Goal: Transaction & Acquisition: Subscribe to service/newsletter

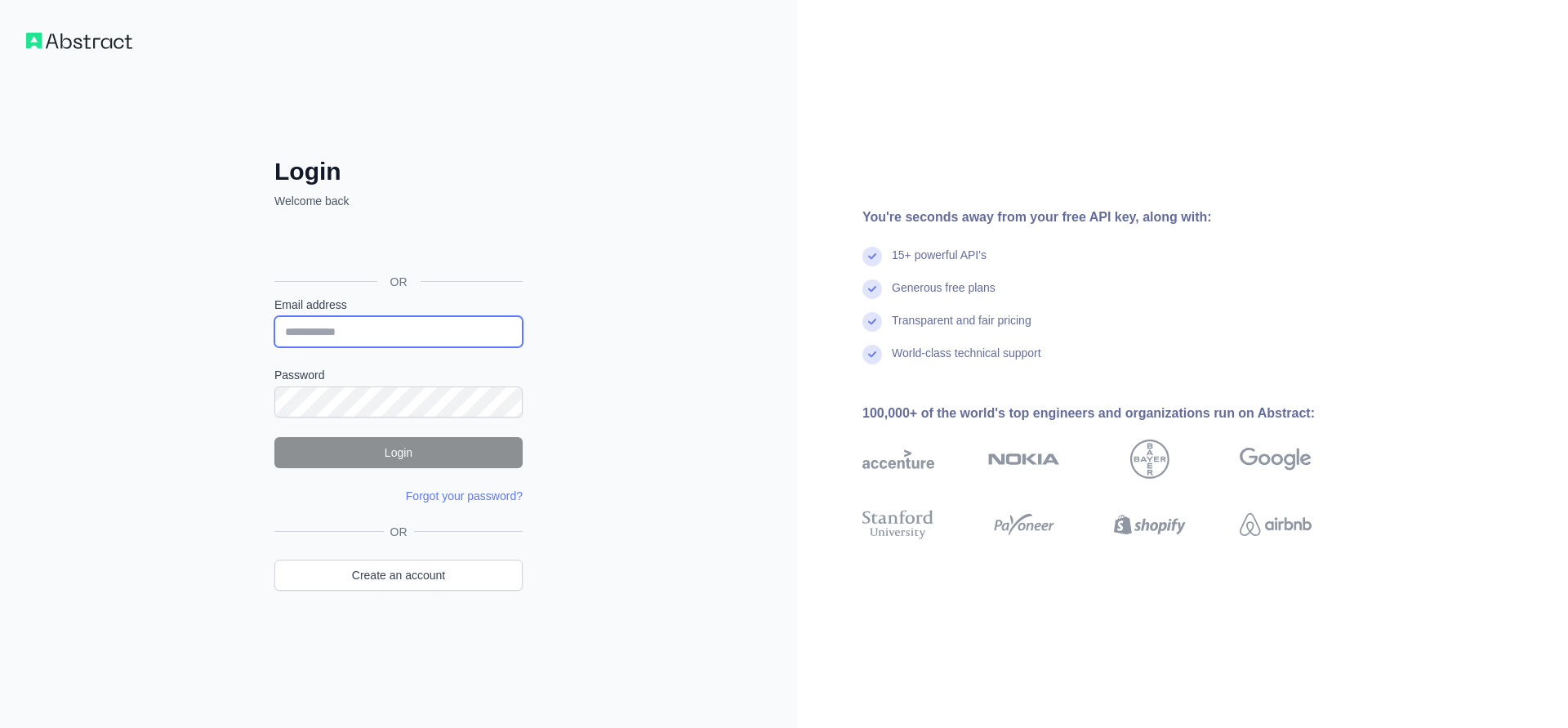
click at [383, 333] on input "Email address" at bounding box center [399, 332] width 248 height 31
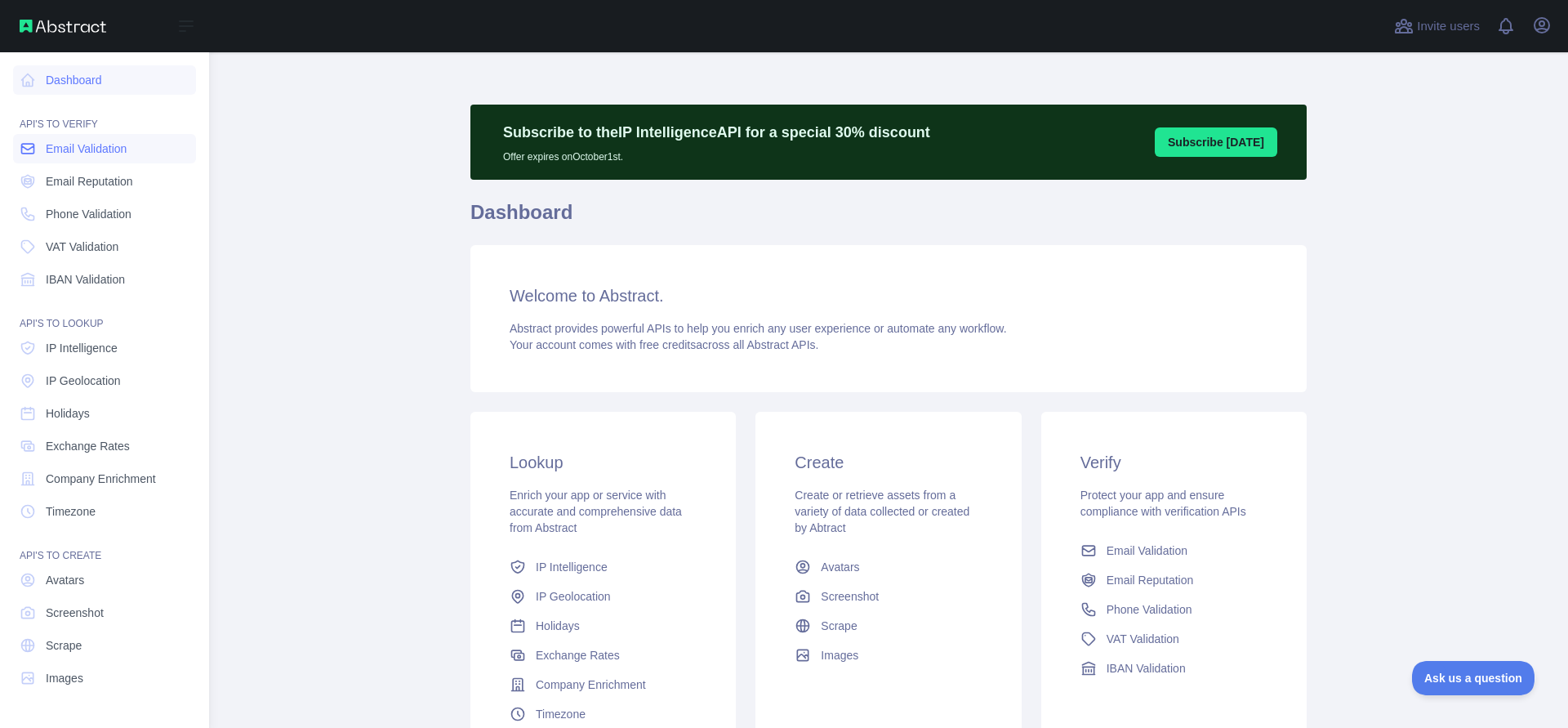
click at [31, 153] on icon at bounding box center [28, 149] width 12 height 10
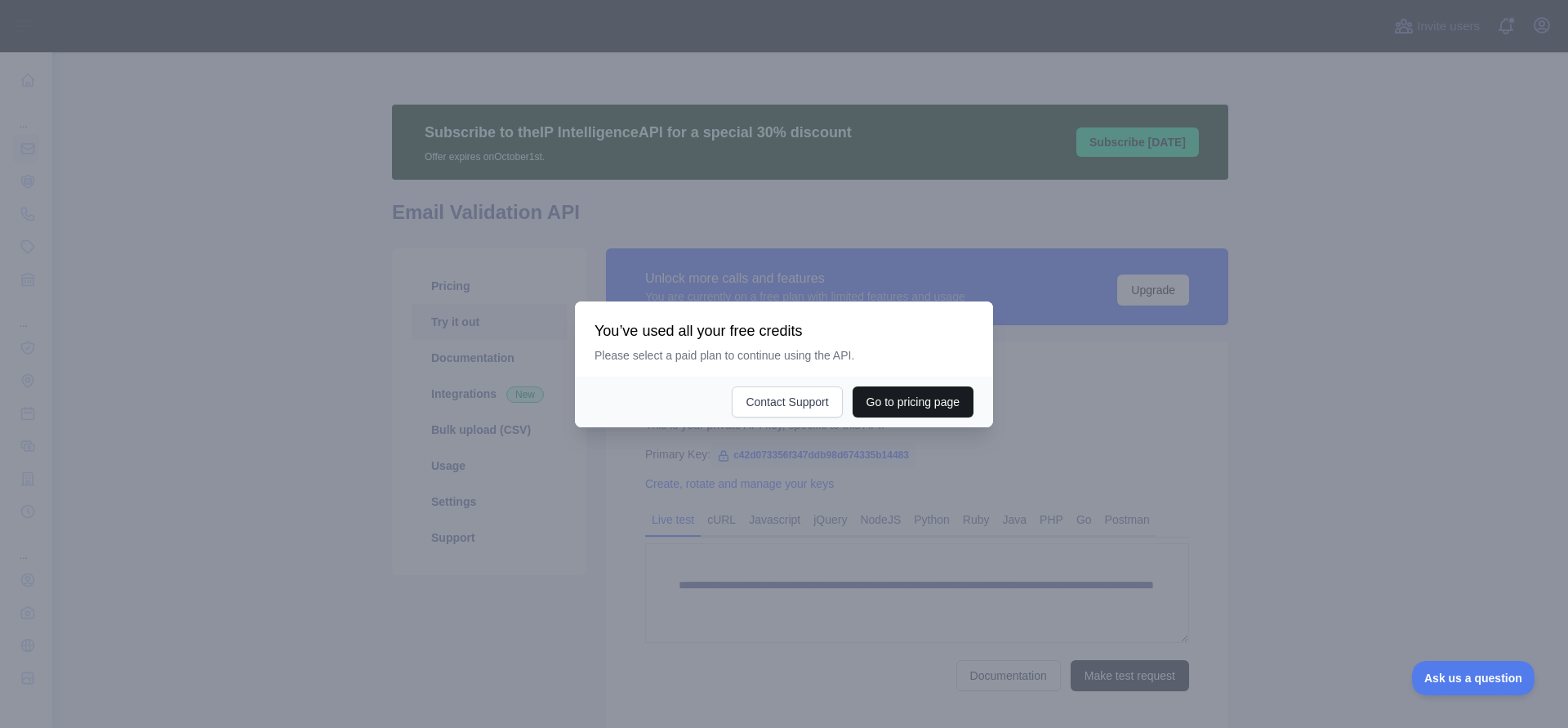
click at [869, 410] on button "Go to pricing page" at bounding box center [912, 401] width 121 height 31
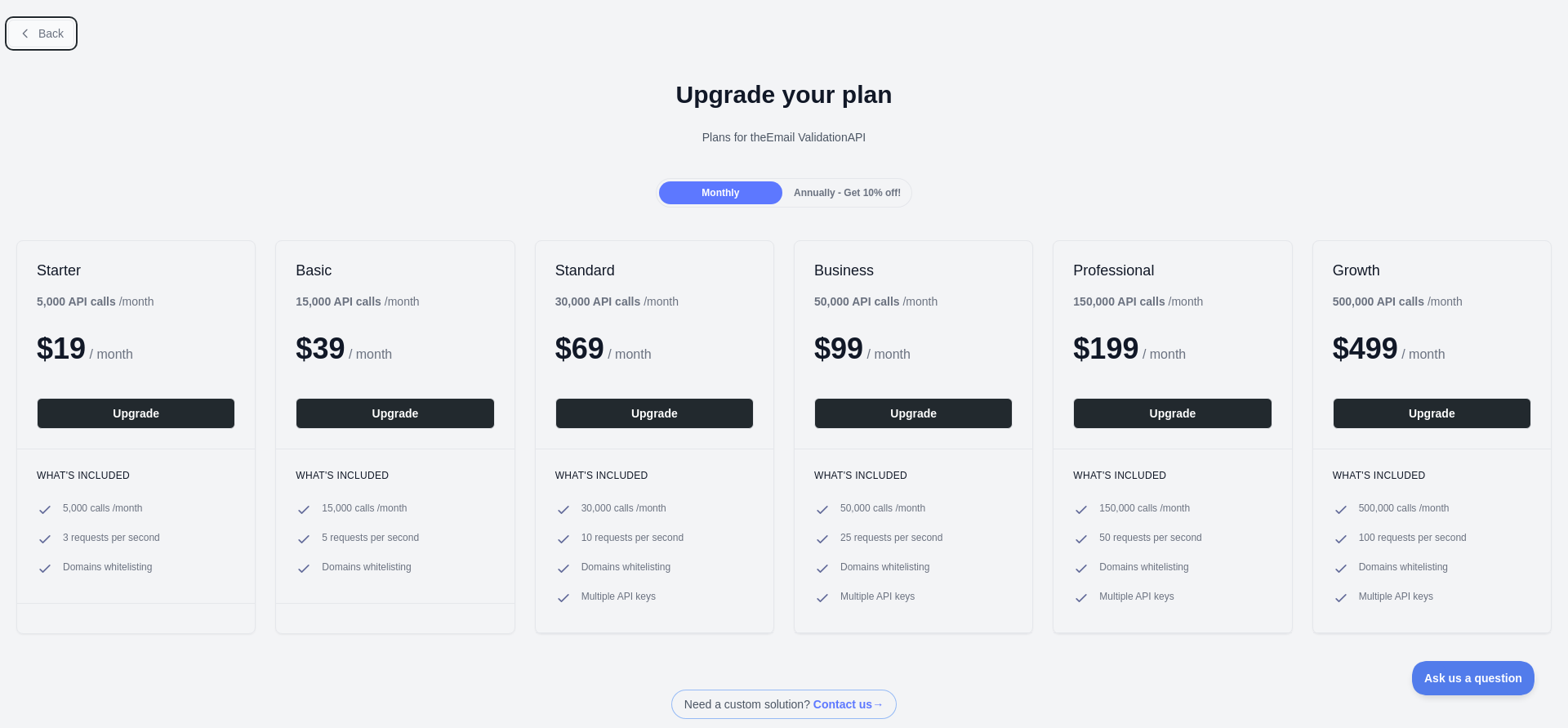
click at [59, 31] on span "Back" at bounding box center [51, 33] width 26 height 13
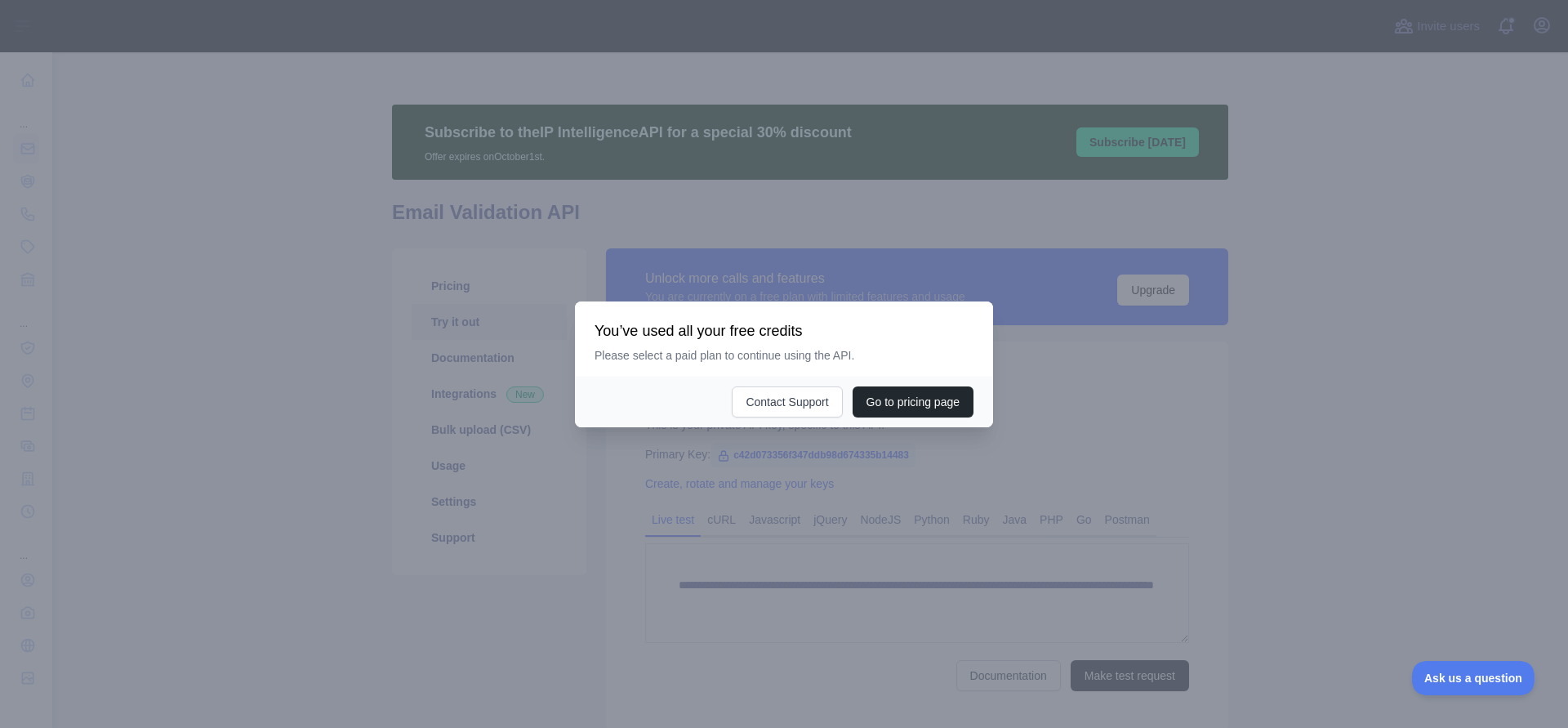
click at [763, 481] on div at bounding box center [784, 364] width 1568 height 728
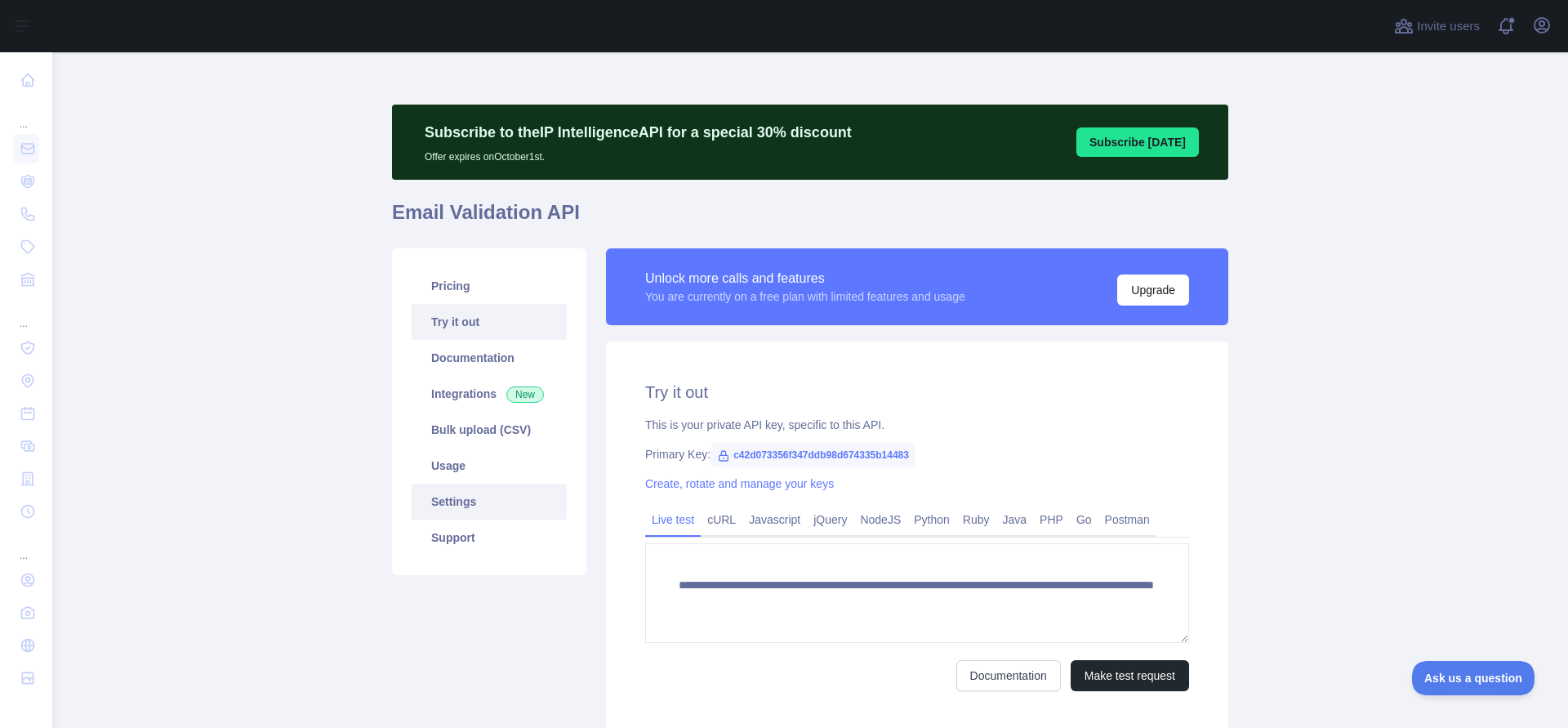
click at [459, 485] on link "Settings" at bounding box center [489, 501] width 155 height 36
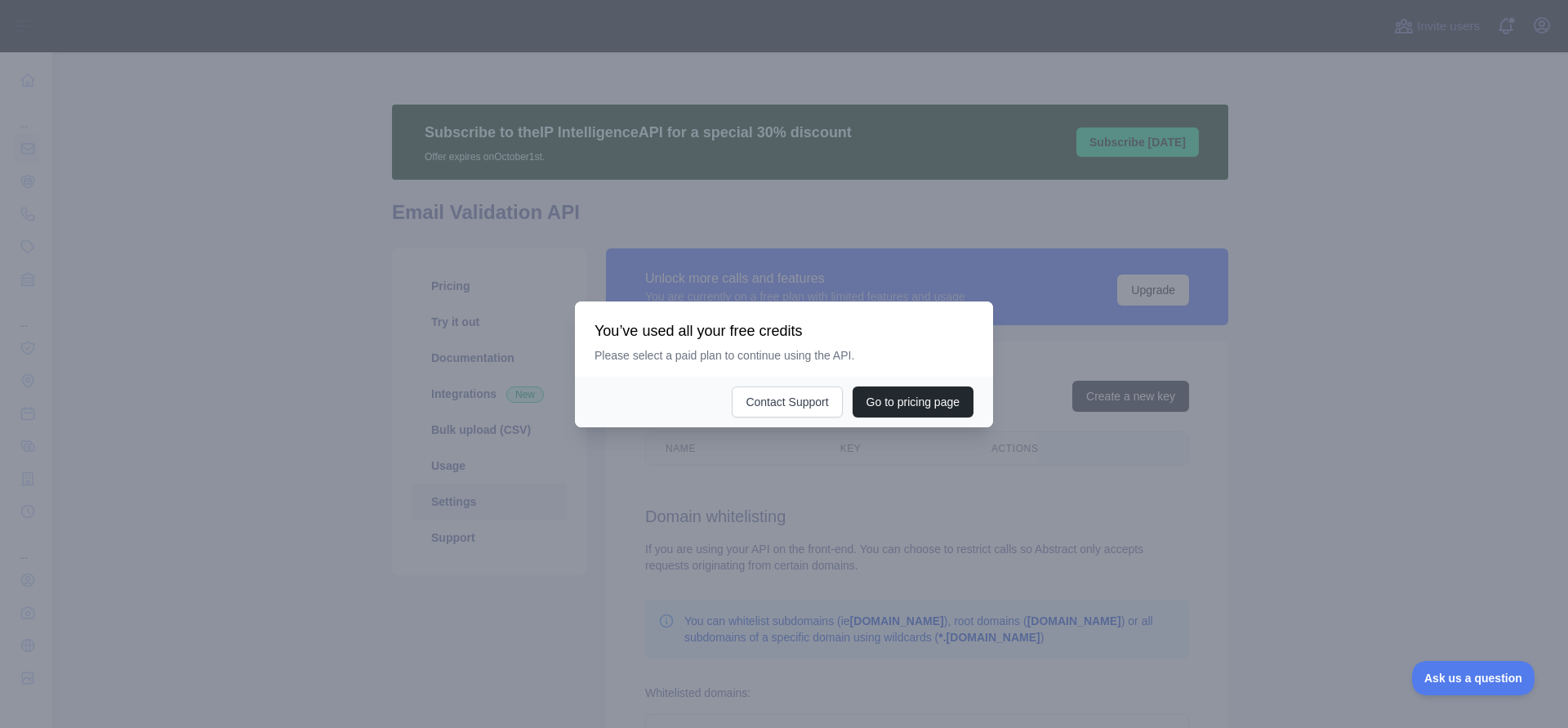
click at [459, 476] on div at bounding box center [784, 364] width 1568 height 728
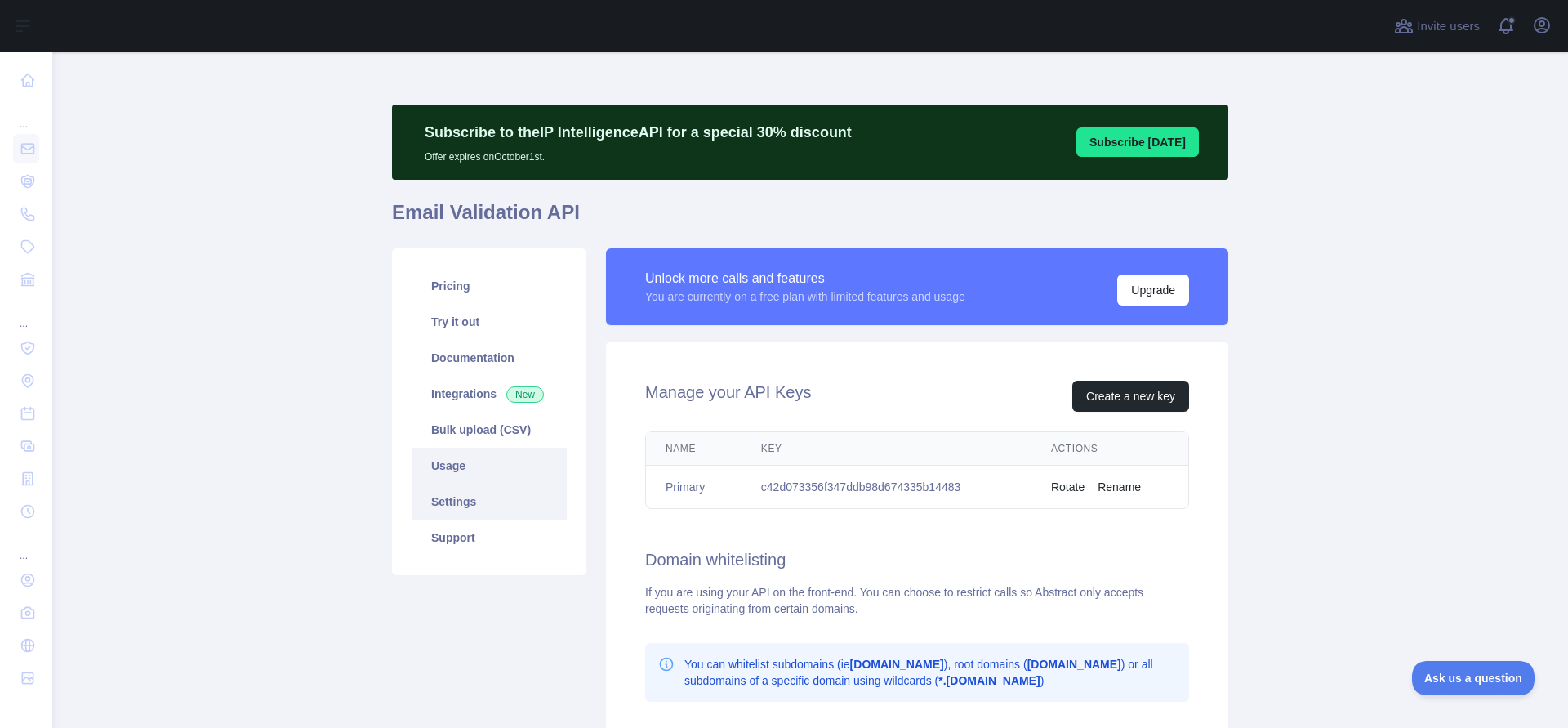
click at [498, 454] on link "Usage" at bounding box center [489, 465] width 155 height 36
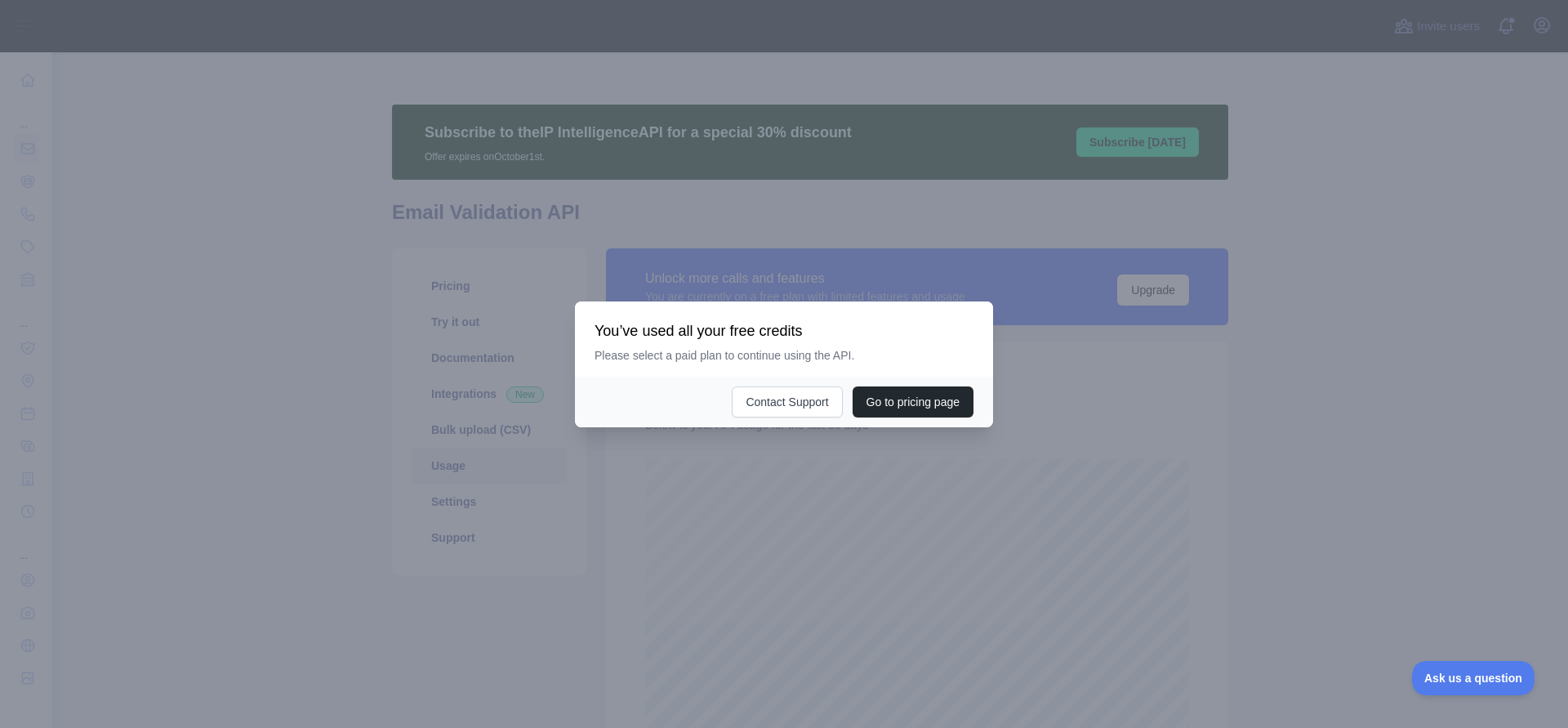
scroll to position [675, 1503]
click at [743, 480] on div at bounding box center [784, 364] width 1568 height 728
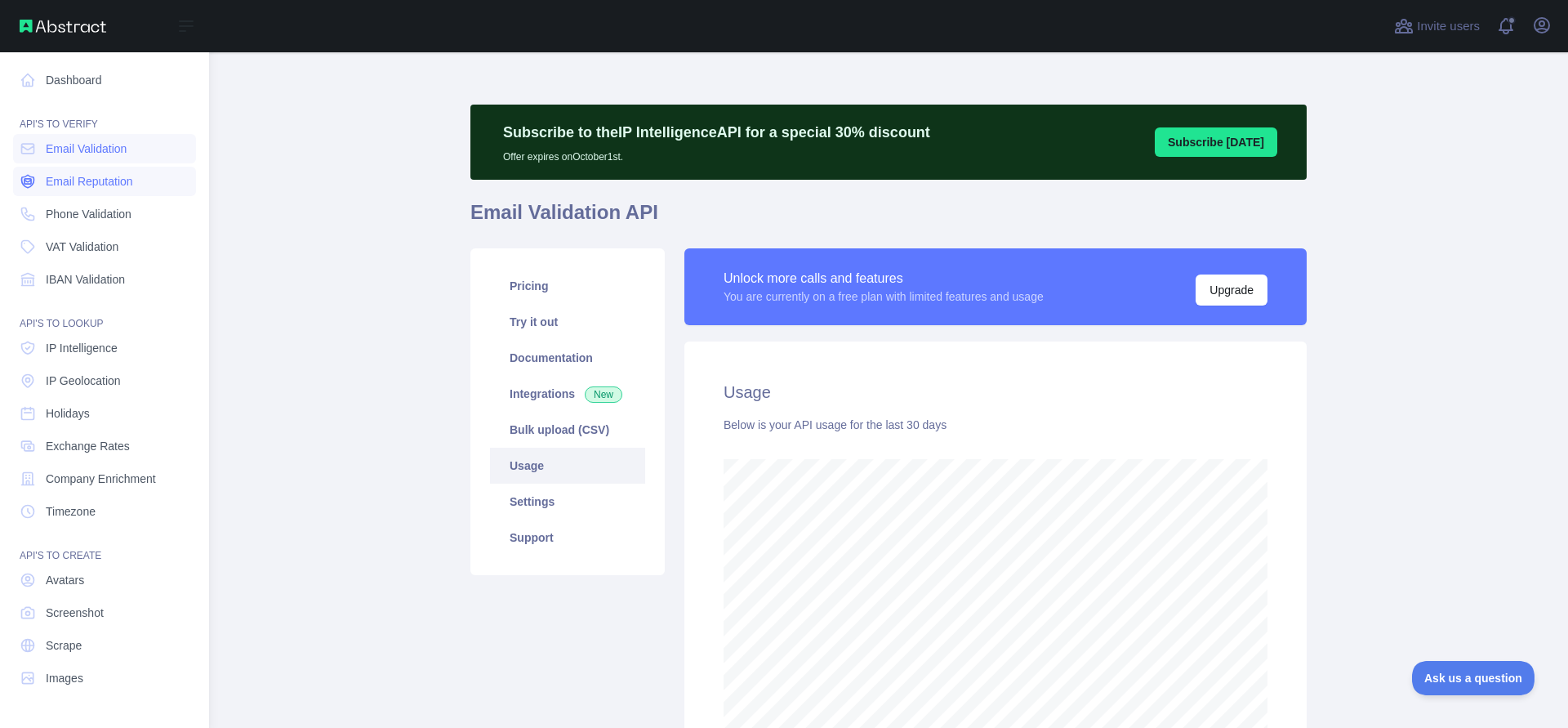
scroll to position [815918, 815111]
click at [108, 156] on link "Email Validation" at bounding box center [104, 148] width 183 height 30
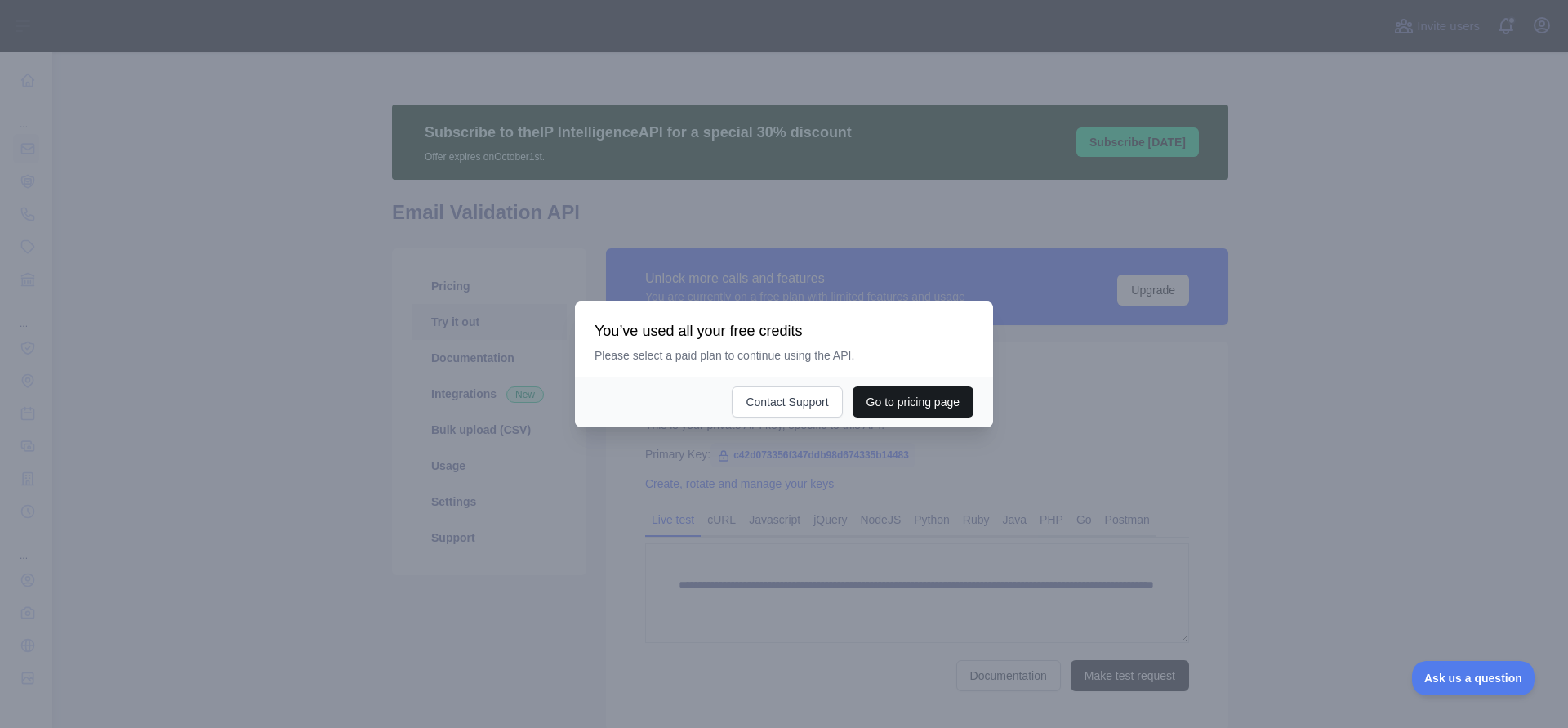
click at [927, 409] on button "Go to pricing page" at bounding box center [912, 401] width 121 height 31
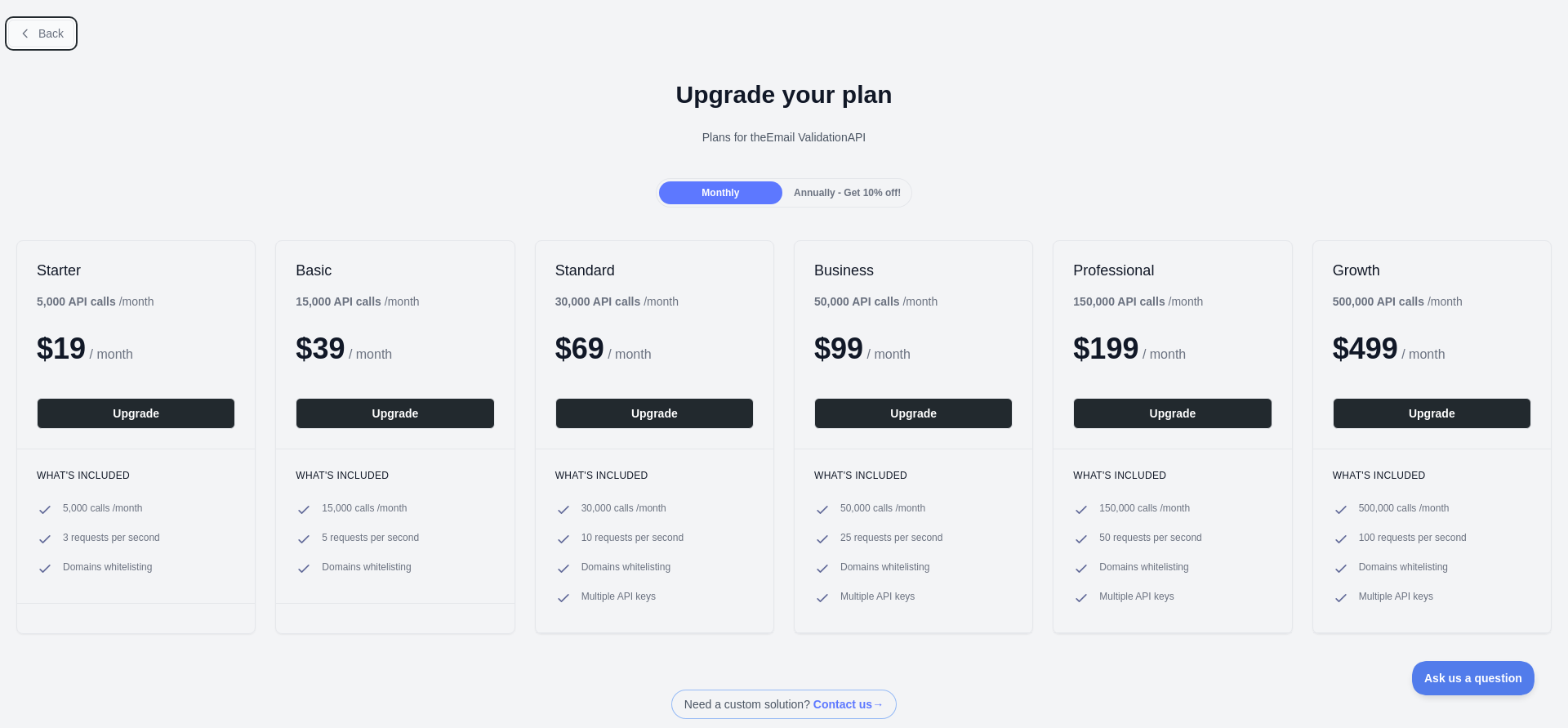
click at [43, 24] on button "Back" at bounding box center [42, 33] width 66 height 28
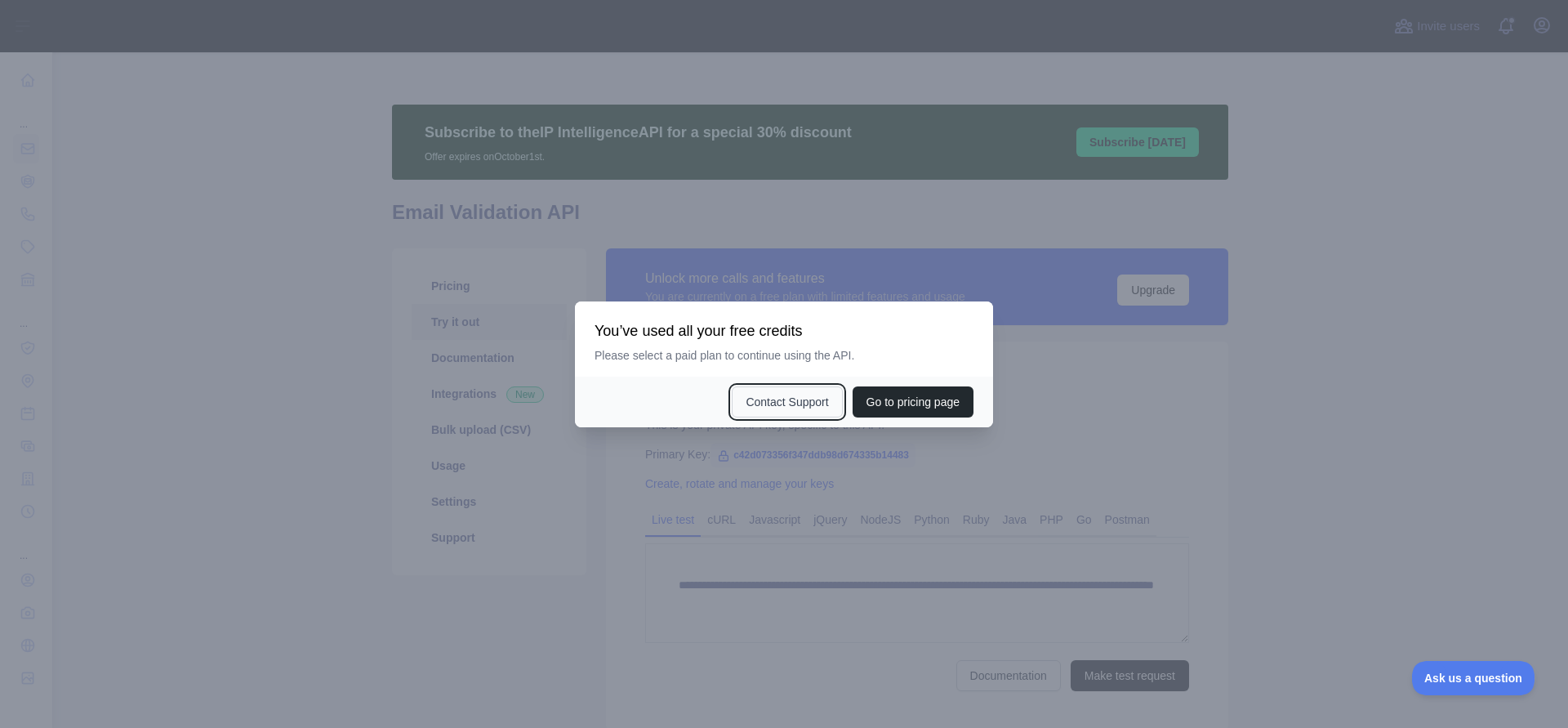
click at [806, 406] on button "Contact Support" at bounding box center [787, 401] width 111 height 31
click at [769, 406] on button "Contact Support" at bounding box center [787, 401] width 111 height 31
click at [732, 440] on div at bounding box center [784, 364] width 1568 height 728
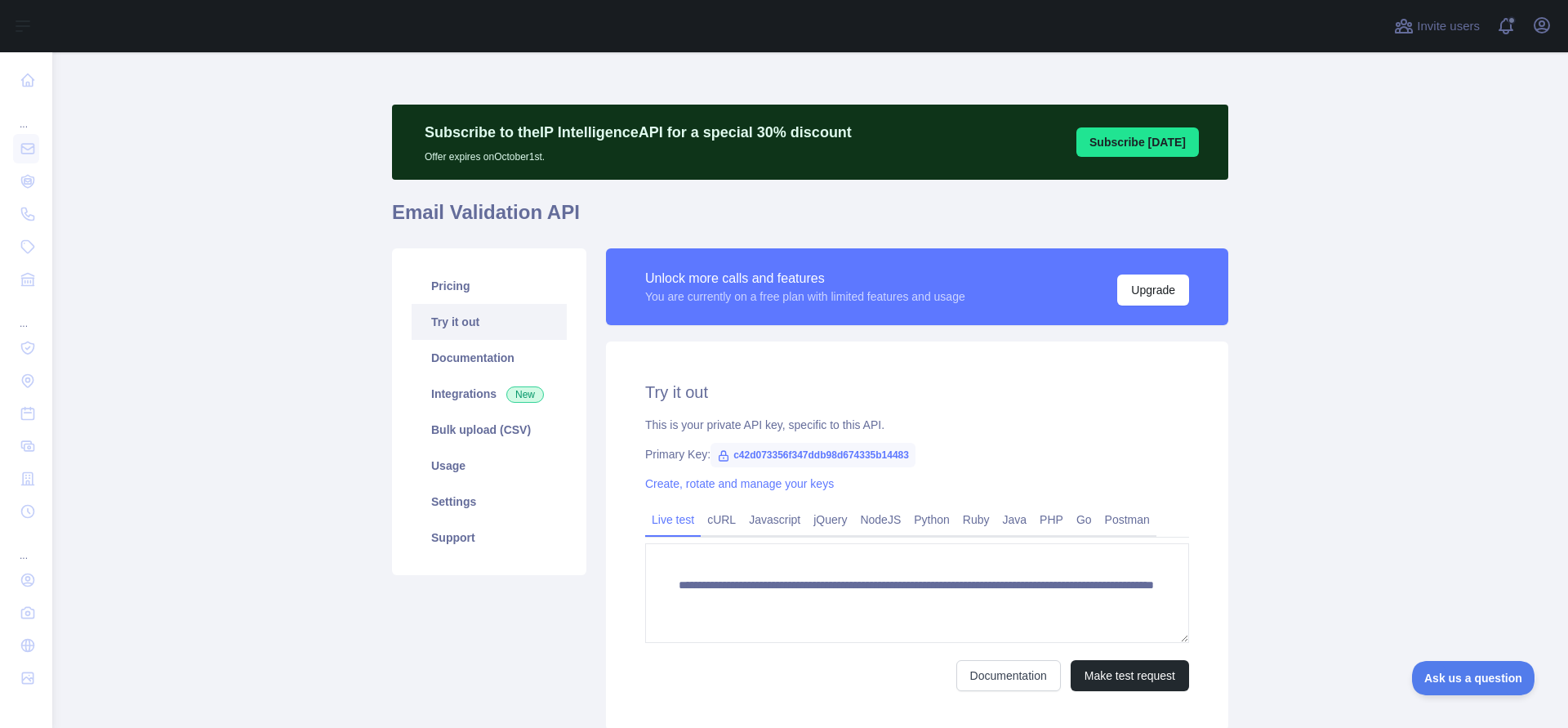
click at [479, 316] on link "Try it out" at bounding box center [489, 321] width 155 height 36
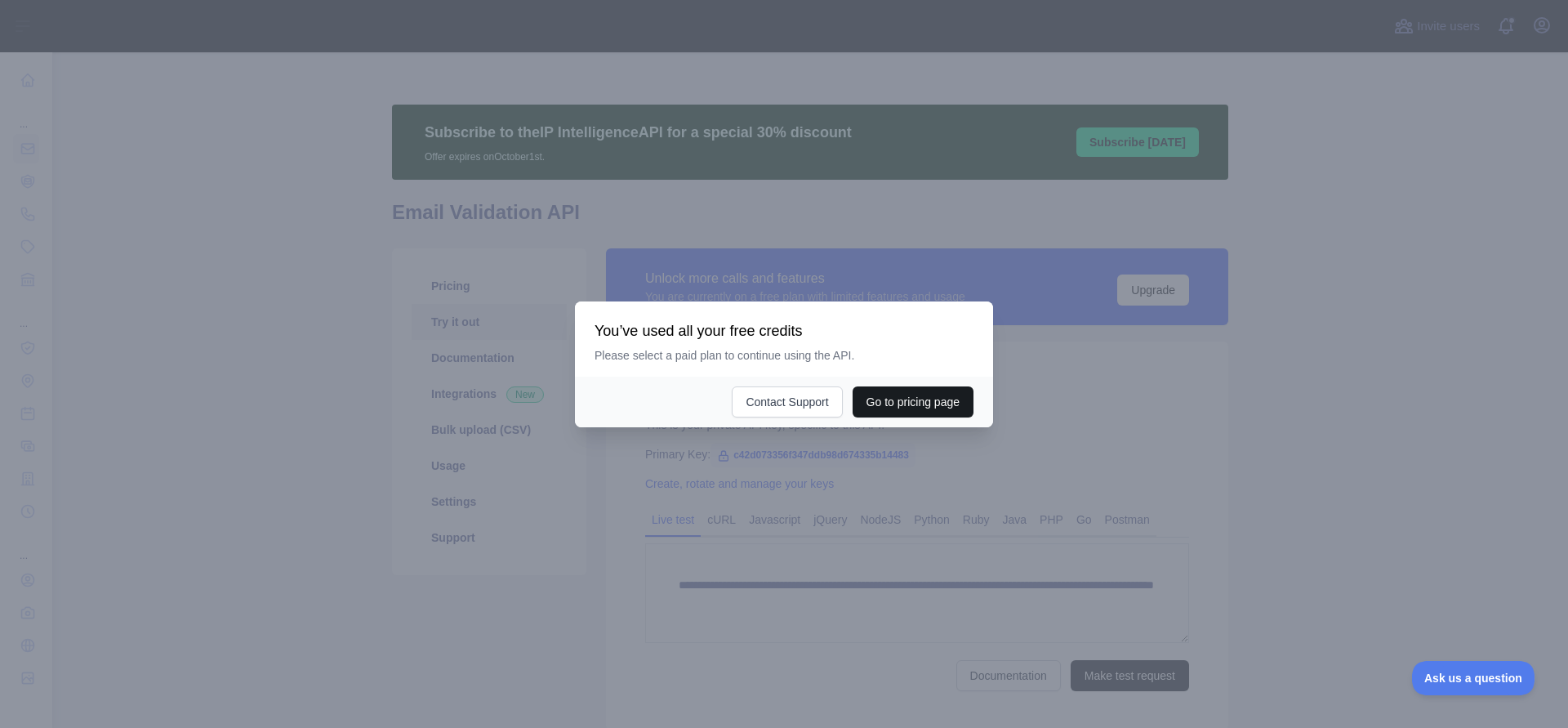
click at [931, 417] on button "Go to pricing page" at bounding box center [912, 401] width 121 height 31
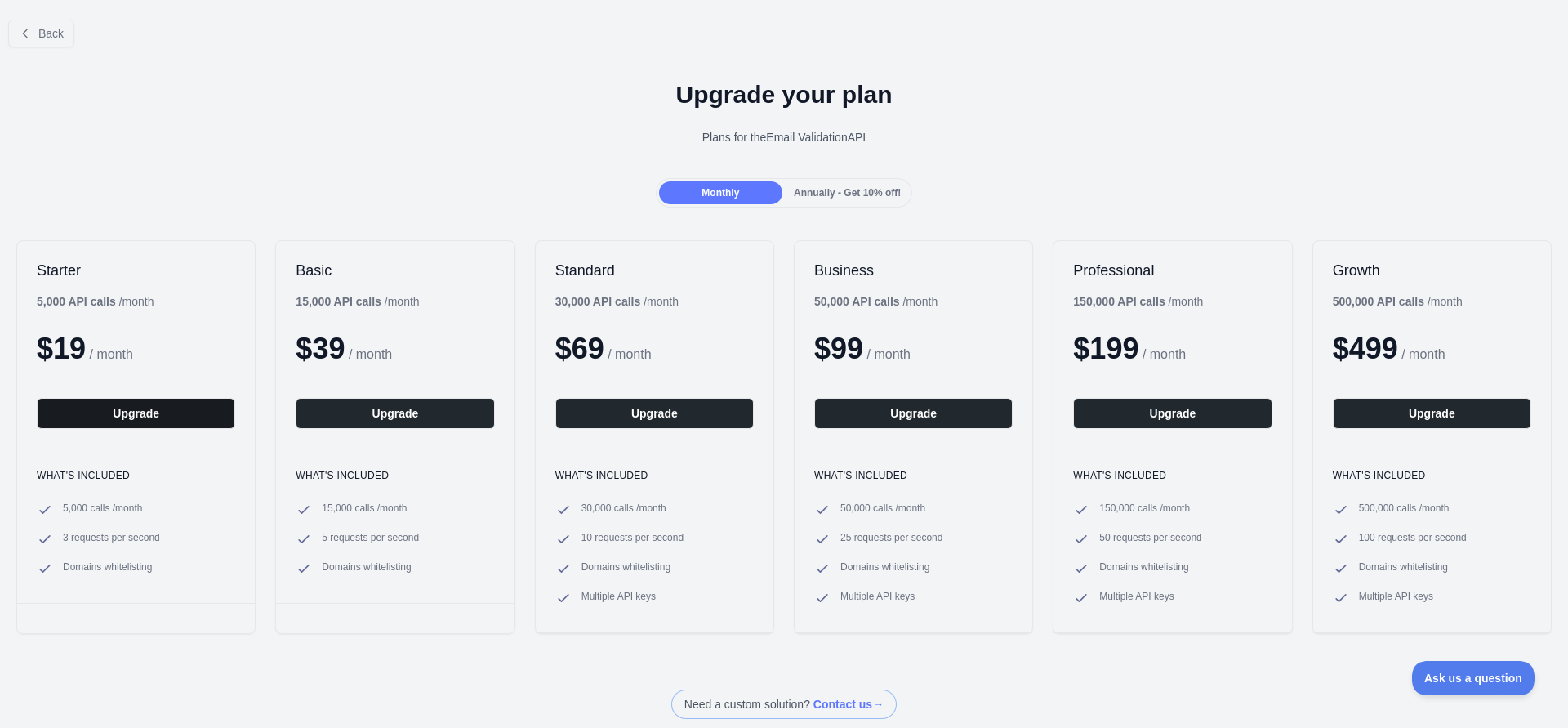
click at [178, 412] on button "Upgrade" at bounding box center [135, 413] width 198 height 31
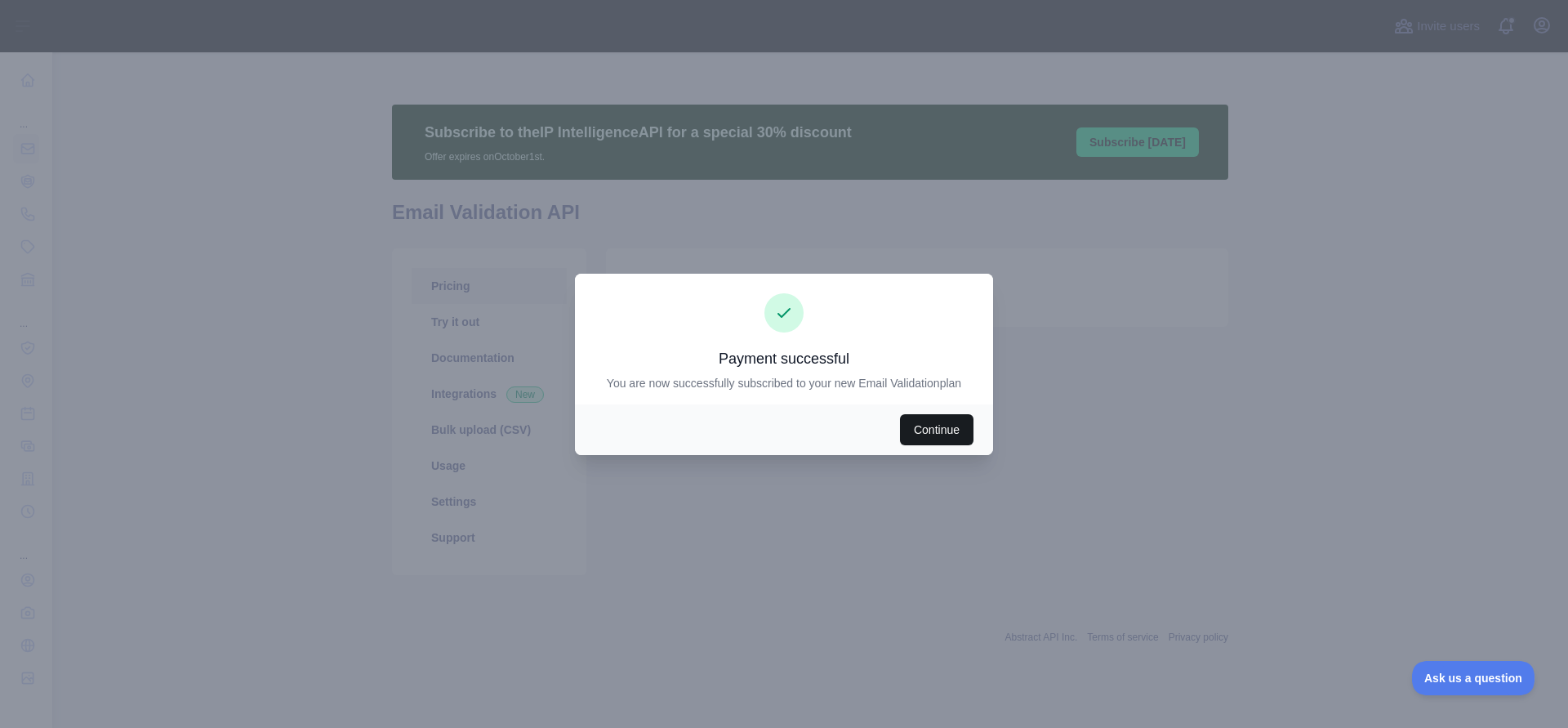
click at [949, 419] on button "Continue" at bounding box center [936, 429] width 73 height 31
